Goal: Information Seeking & Learning: Understand process/instructions

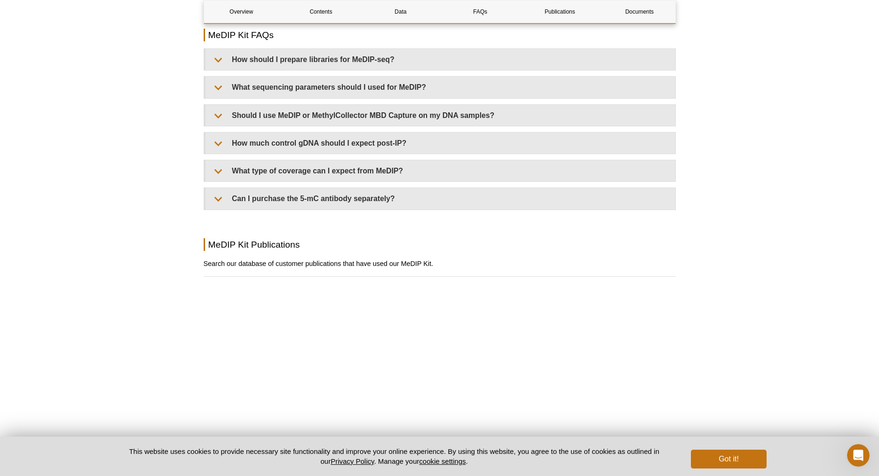
scroll to position [1870, 0]
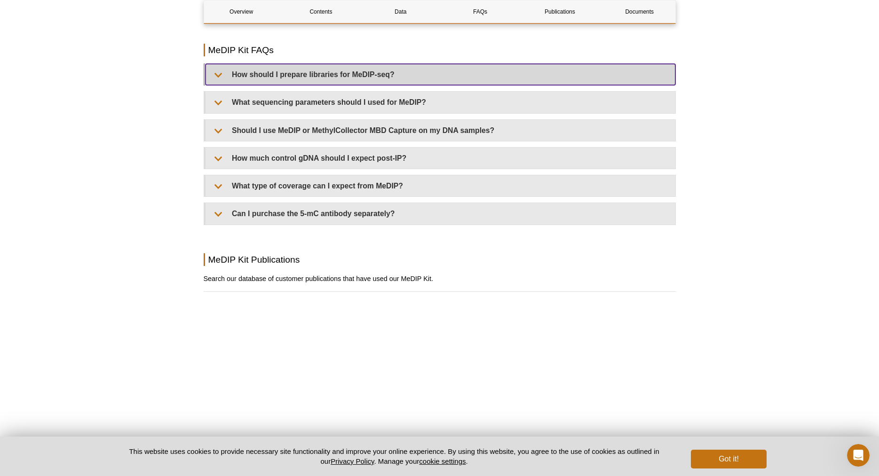
click at [218, 76] on summary "How should I prepare libraries for MeDIP-seq?" at bounding box center [440, 74] width 470 height 21
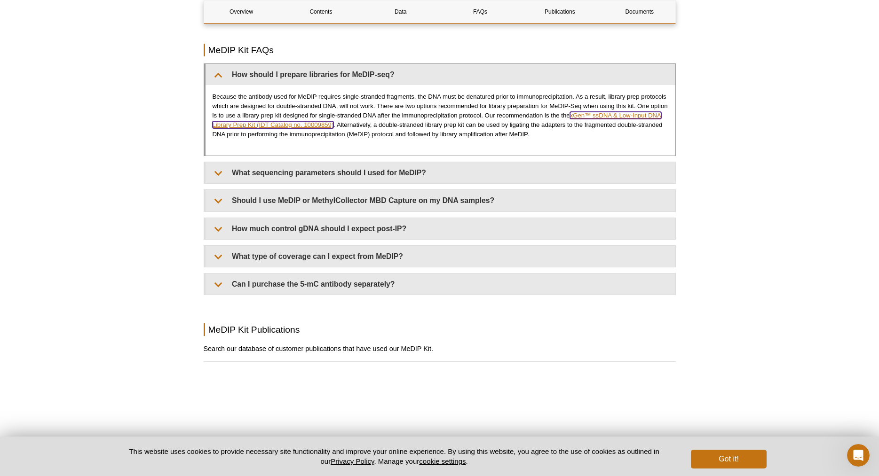
click at [265, 128] on link "xGen™ ssDNA & Low-Input DNA Library Prep Kit (IDT Catalog no. 10009859)" at bounding box center [437, 120] width 449 height 16
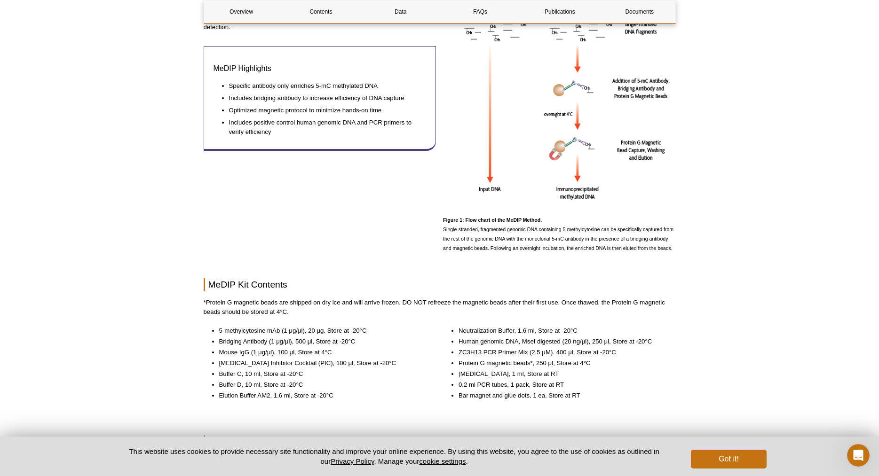
scroll to position [576, 0]
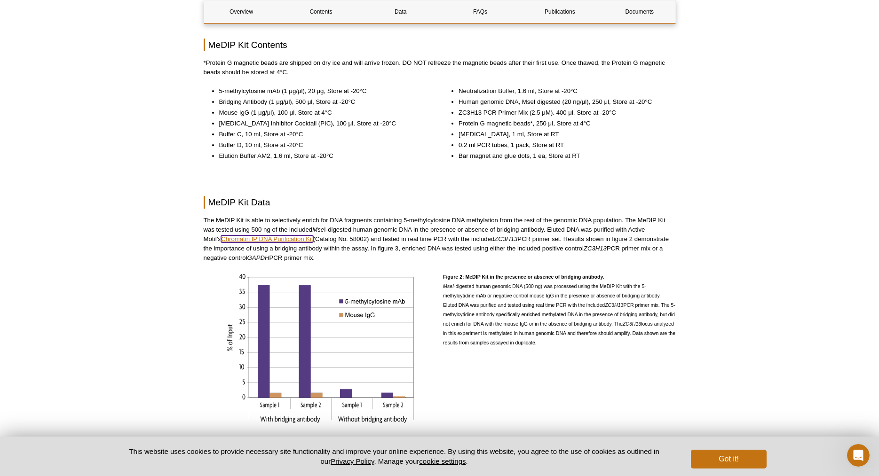
click at [264, 241] on link "Chromatin IP DNA Purification Kit" at bounding box center [267, 239] width 92 height 7
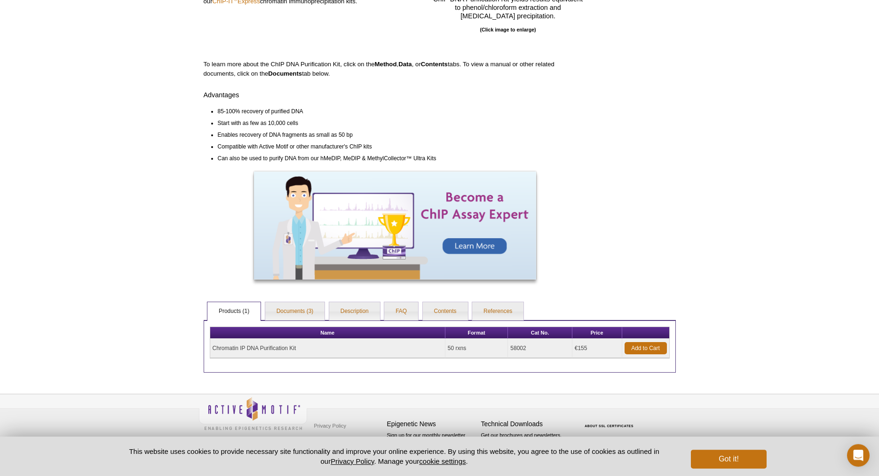
scroll to position [196, 0]
click at [289, 313] on link "Documents (3)" at bounding box center [295, 311] width 60 height 19
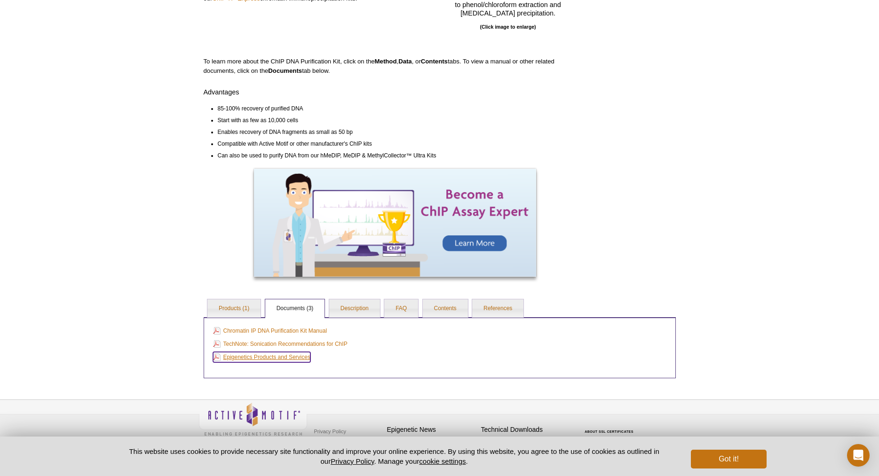
click at [275, 360] on link "Epigenetics Products and Services" at bounding box center [261, 357] width 97 height 10
click at [274, 334] on link "Chromatin IP DNA Purification Kit Manual" at bounding box center [270, 331] width 114 height 10
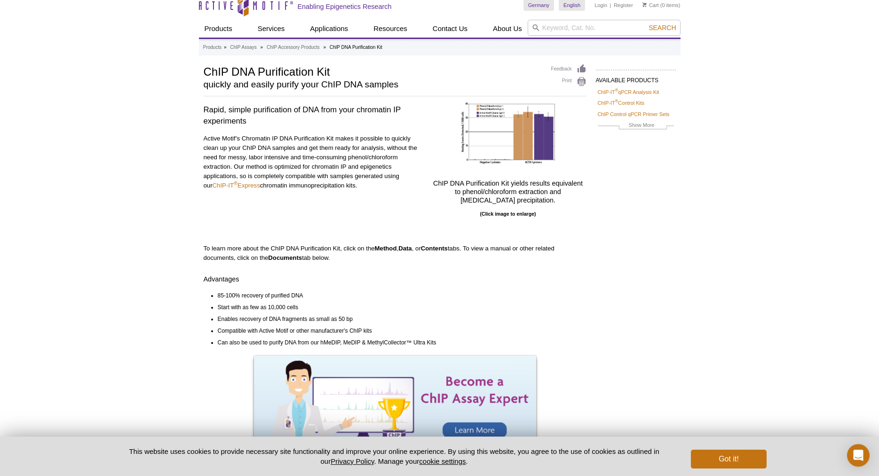
scroll to position [0, 0]
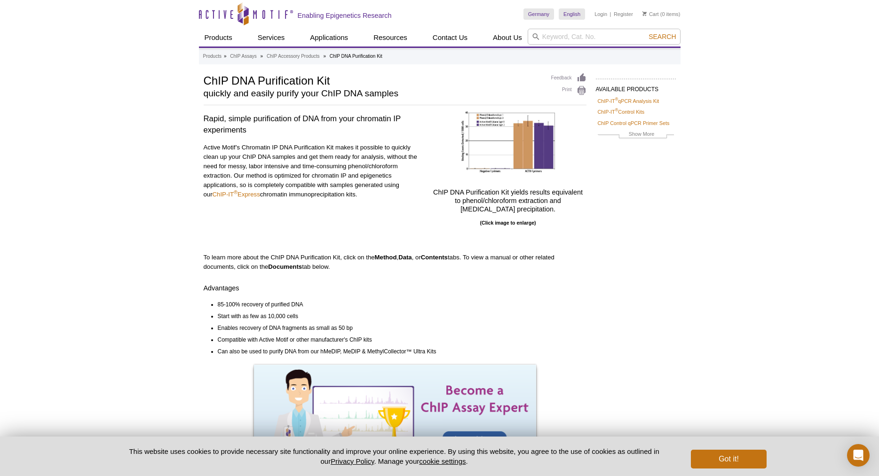
scroll to position [196, 0]
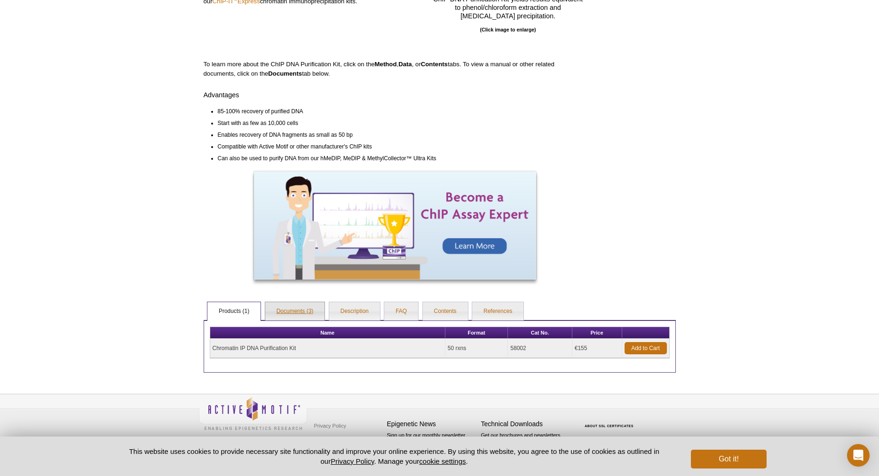
click at [294, 309] on link "Documents (3)" at bounding box center [295, 311] width 60 height 19
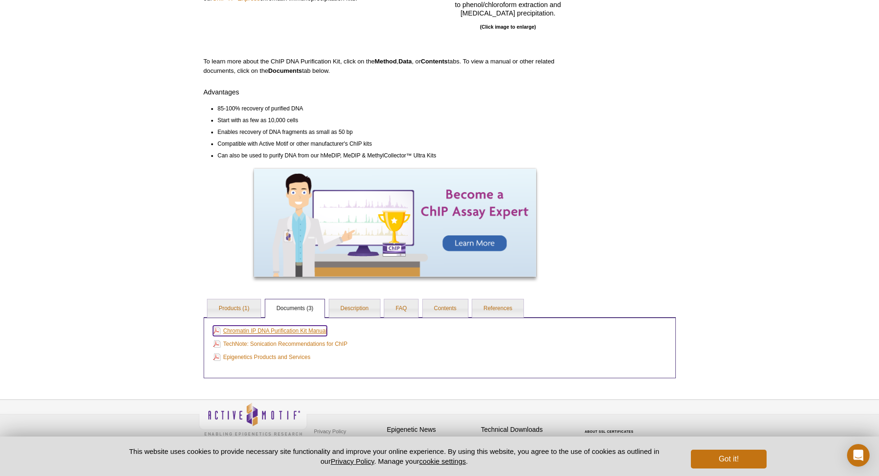
click at [282, 334] on link "Chromatin IP DNA Purification Kit Manual" at bounding box center [270, 331] width 114 height 10
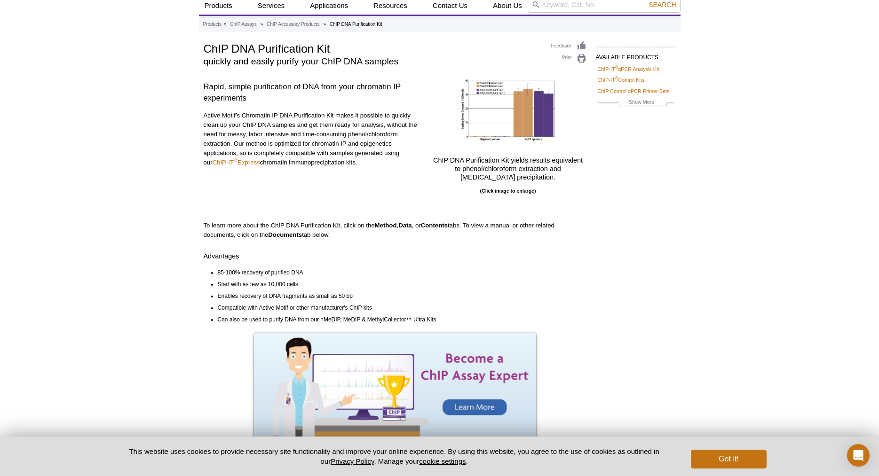
scroll to position [0, 0]
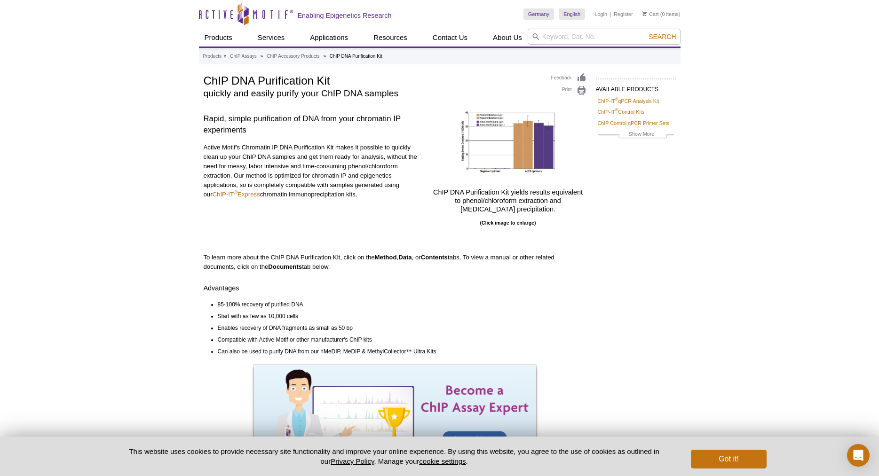
drag, startPoint x: 448, startPoint y: 250, endPoint x: 443, endPoint y: 239, distance: 12.0
click at [448, 249] on div "Rapid, simple purification of DNA from your chromatin IP experiments Active Mot…" at bounding box center [395, 293] width 383 height 365
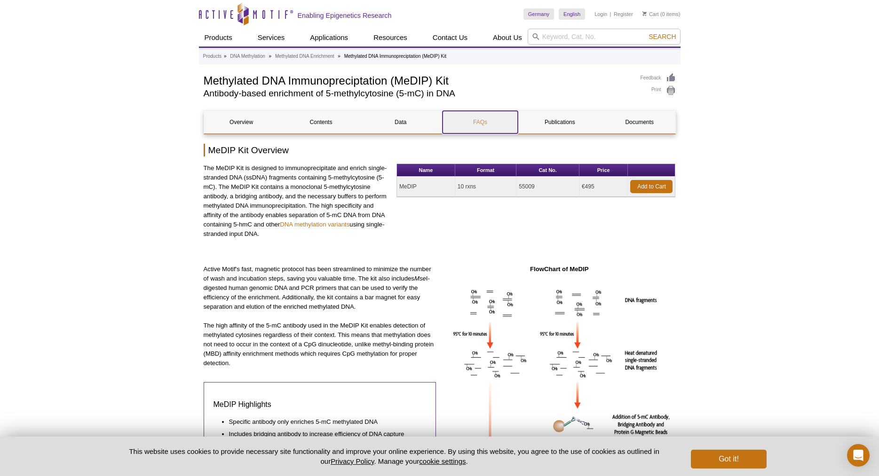
click at [484, 118] on link "FAQs" at bounding box center [479, 122] width 75 height 23
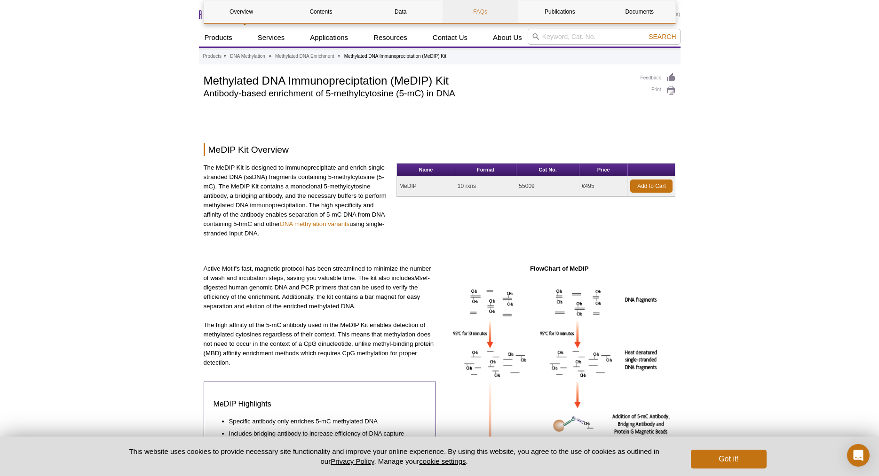
scroll to position [1593, 0]
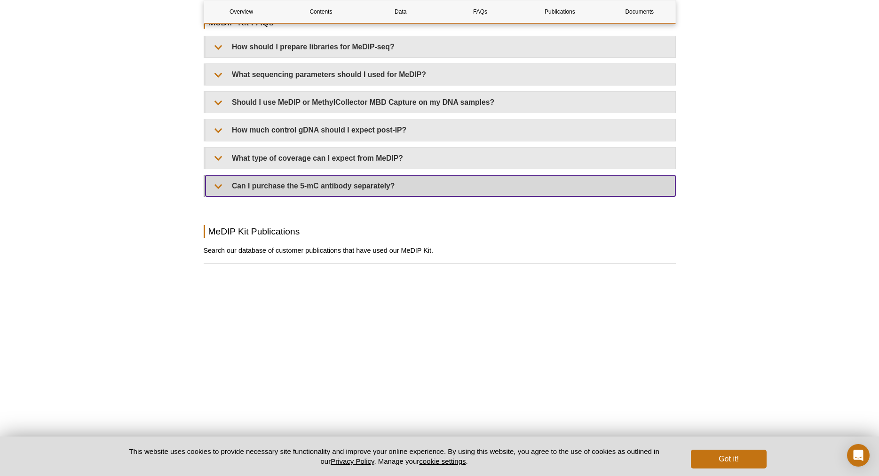
click at [403, 197] on summary "Can I purchase the 5-mC antibody separately?" at bounding box center [440, 185] width 470 height 21
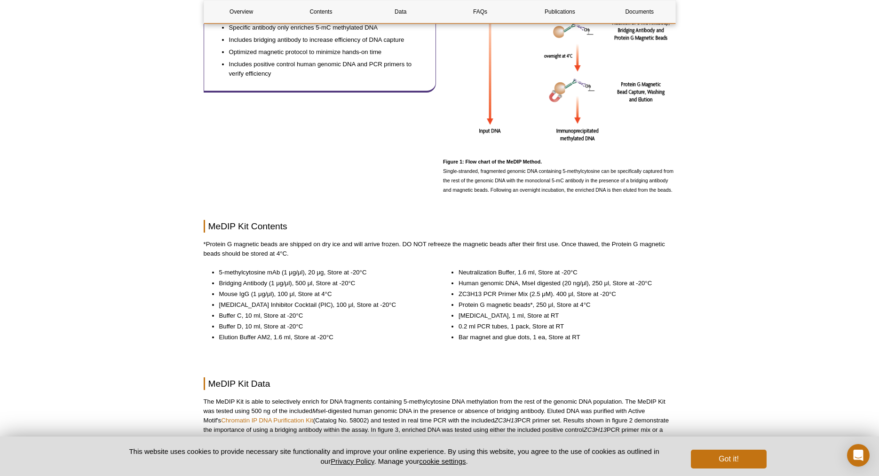
scroll to position [106, 0]
